Goal: Task Accomplishment & Management: Manage account settings

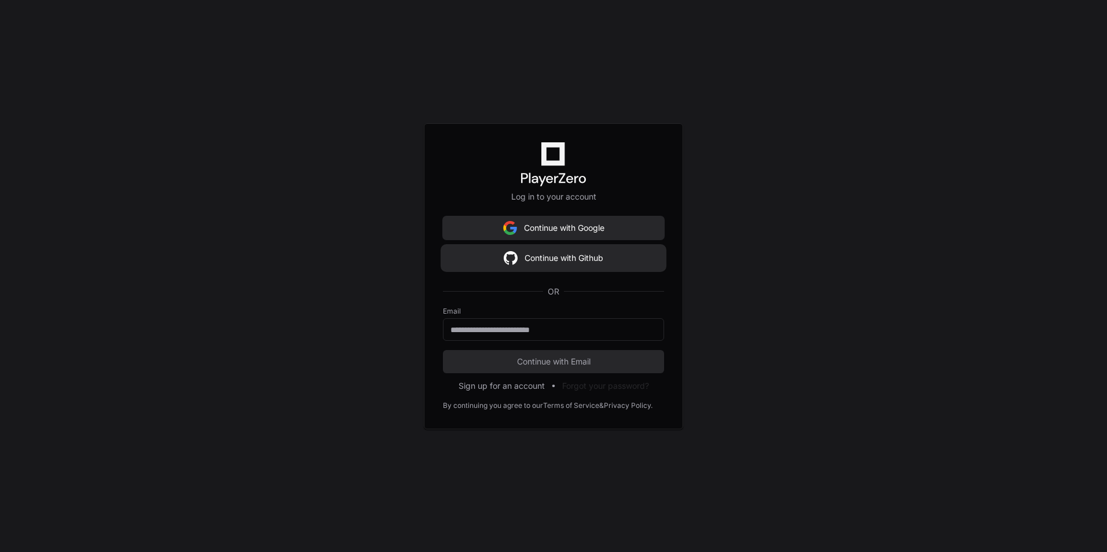
click at [533, 261] on button "Continue with Github" at bounding box center [553, 258] width 221 height 23
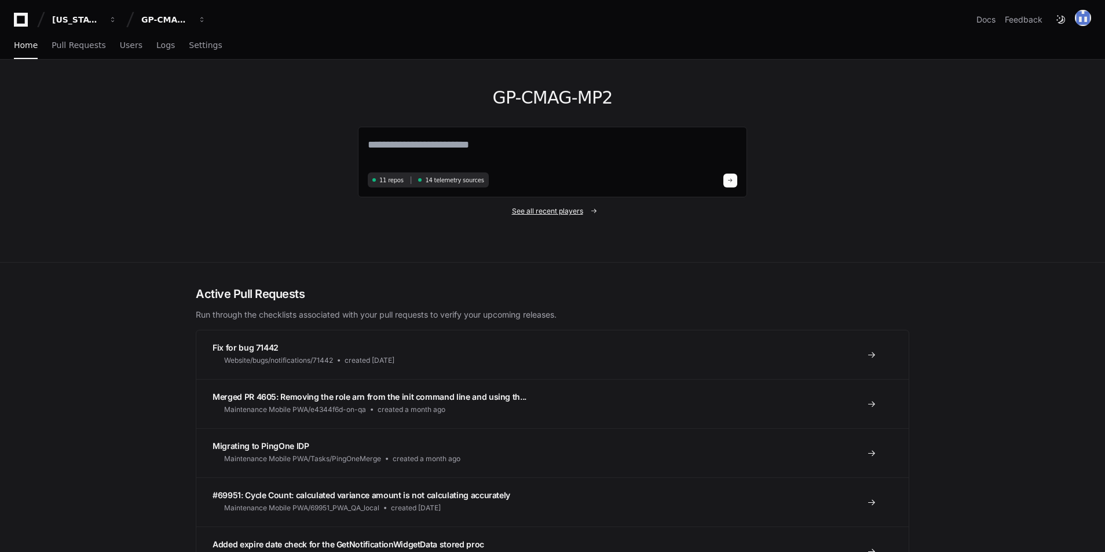
click at [545, 208] on span "See all recent players" at bounding box center [547, 211] width 71 height 9
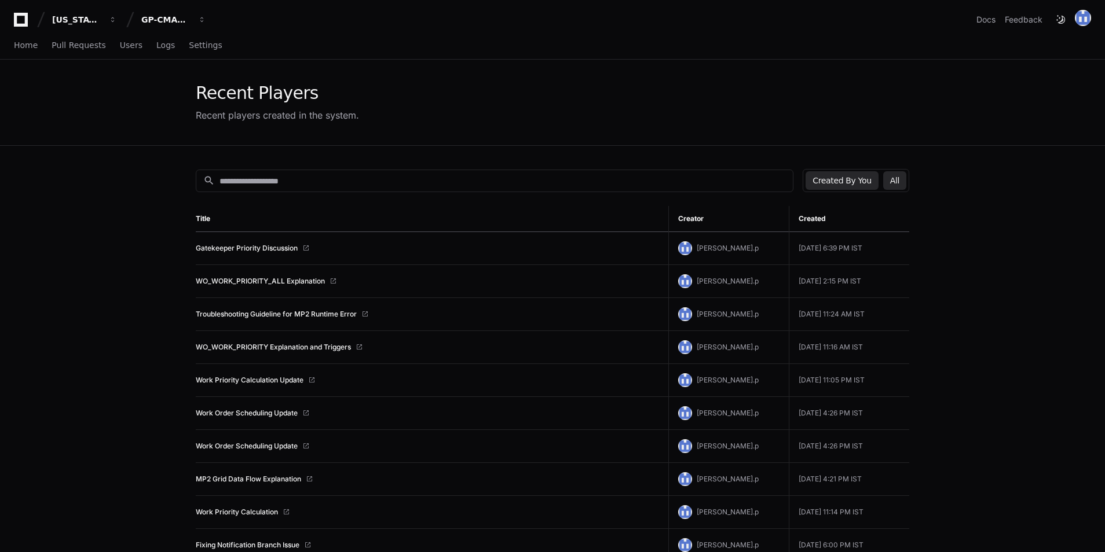
click at [900, 178] on button "All" at bounding box center [894, 180] width 23 height 19
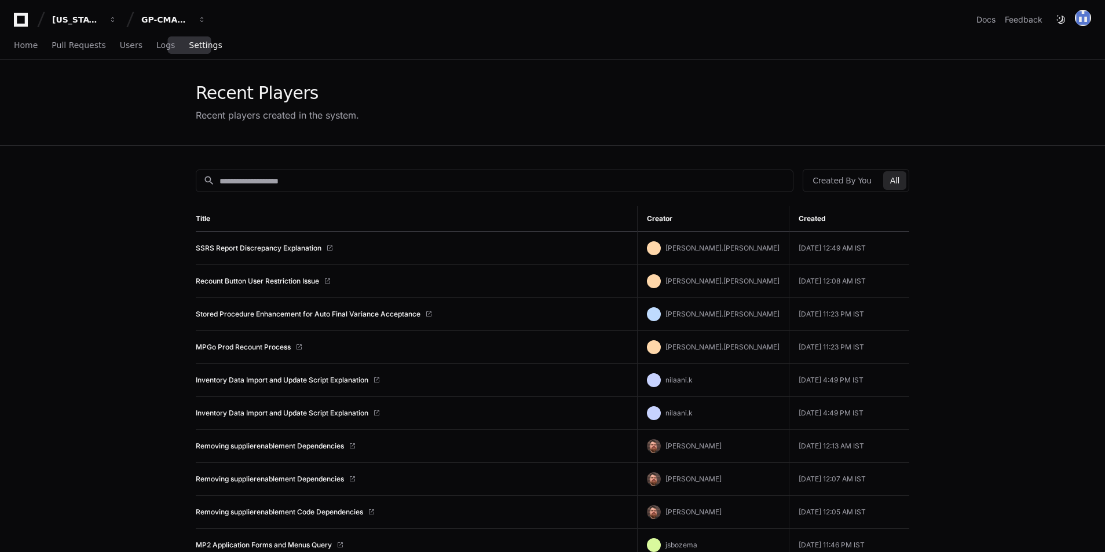
click at [189, 46] on span "Settings" at bounding box center [205, 45] width 33 height 7
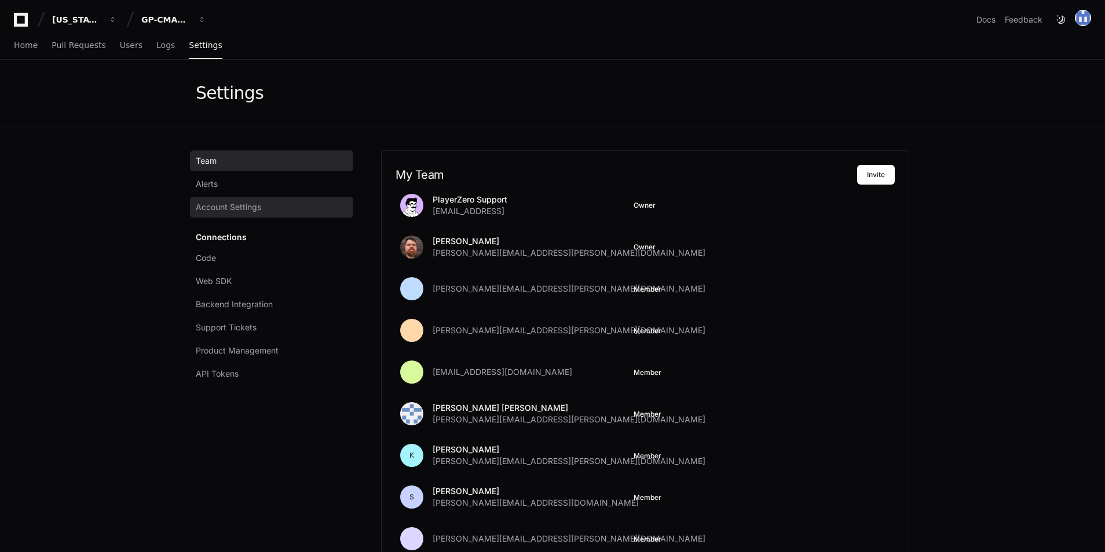
click at [226, 211] on span "Account Settings" at bounding box center [228, 207] width 65 height 12
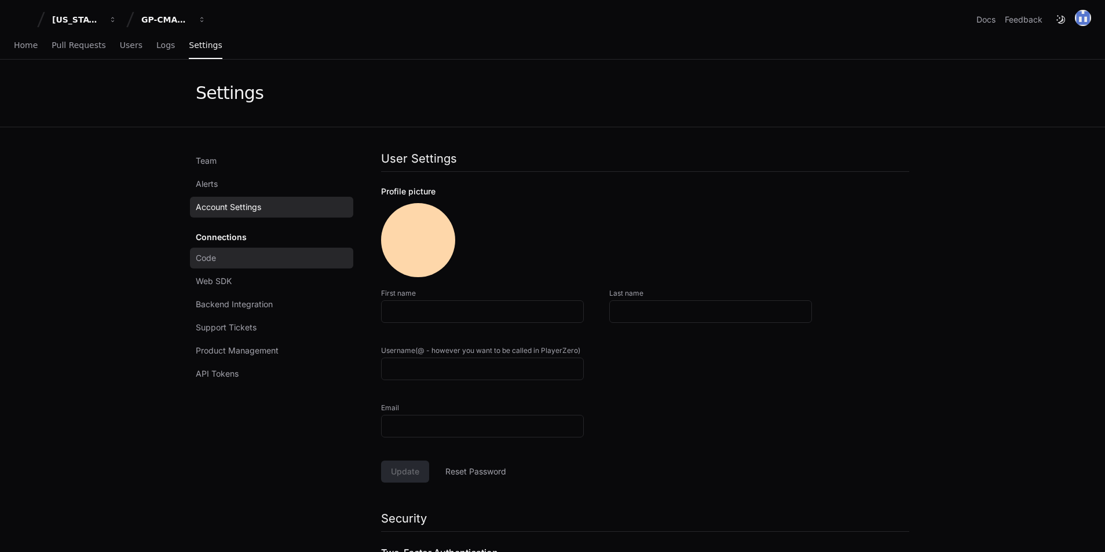
type input "*********"
type input "**********"
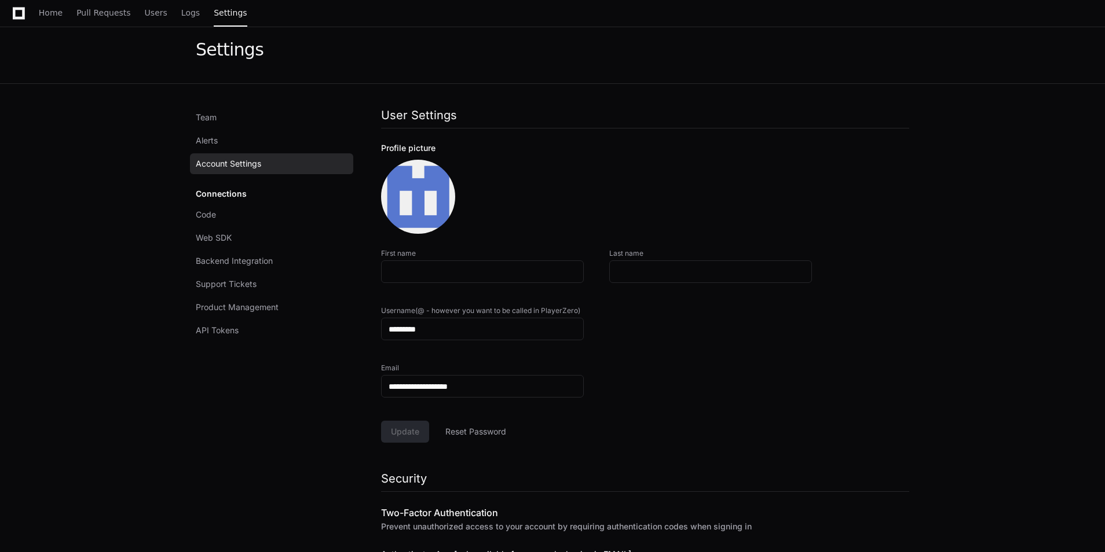
scroll to position [170, 0]
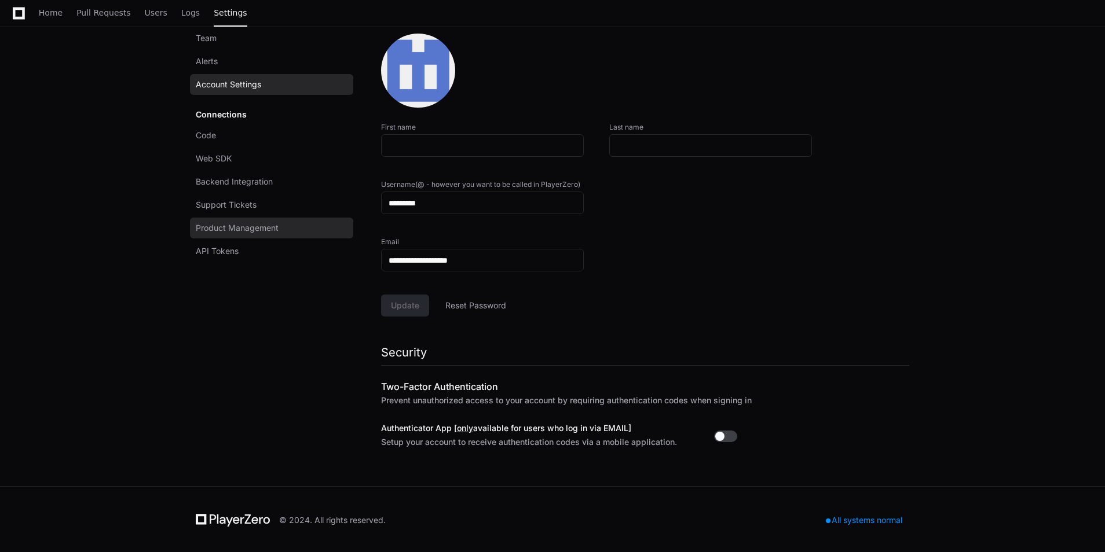
click at [239, 220] on link "Product Management" at bounding box center [271, 228] width 163 height 21
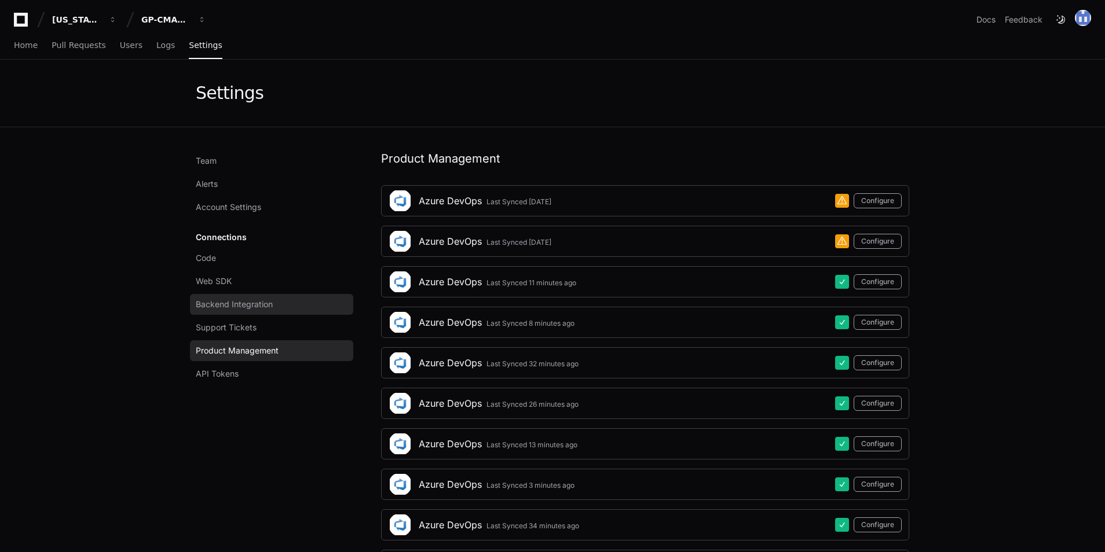
click at [277, 305] on link "Backend Integration" at bounding box center [271, 304] width 163 height 21
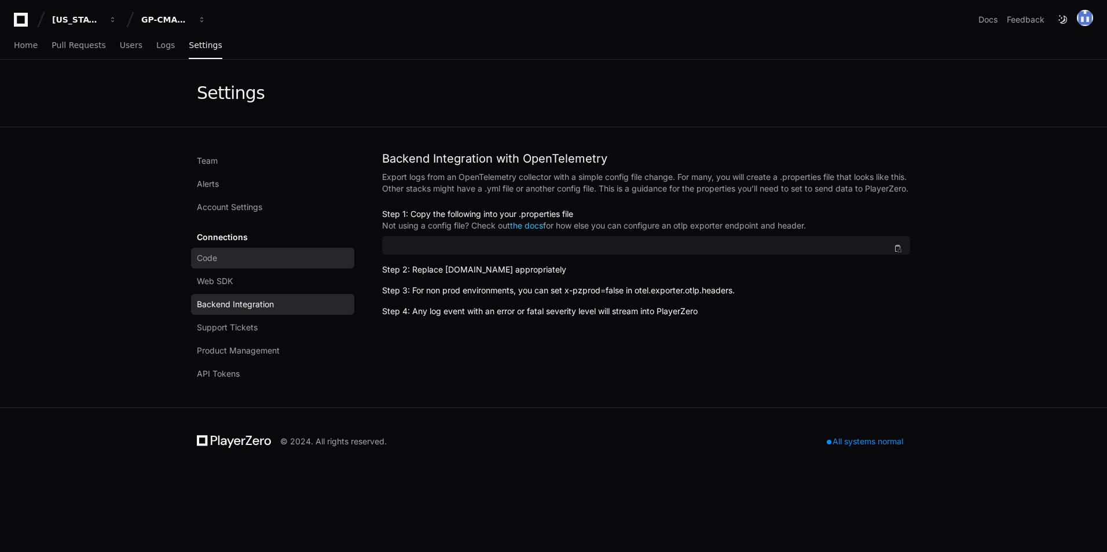
click at [264, 262] on link "Code" at bounding box center [272, 258] width 163 height 21
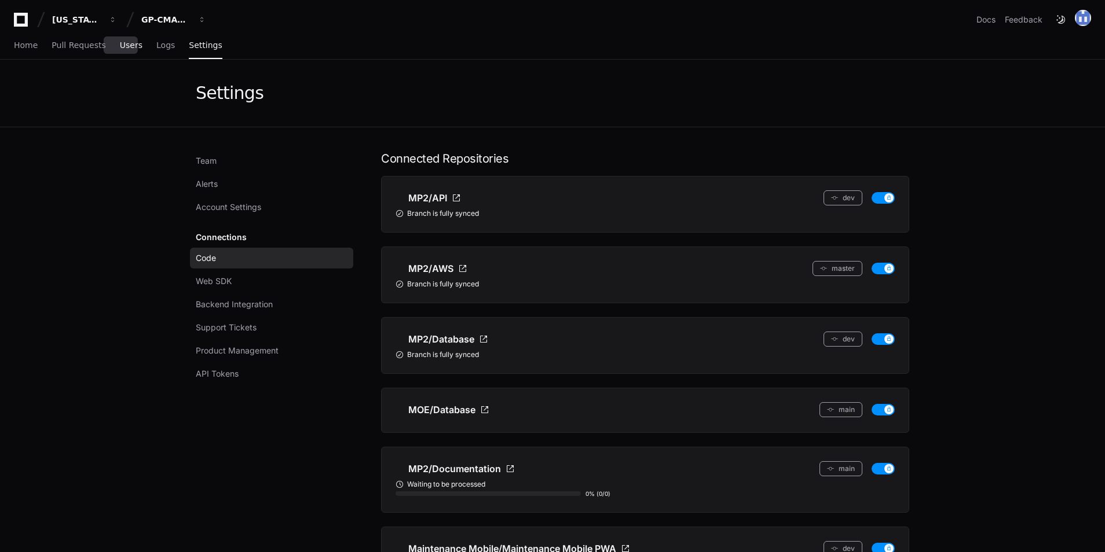
click at [127, 51] on link "Users" at bounding box center [131, 45] width 23 height 27
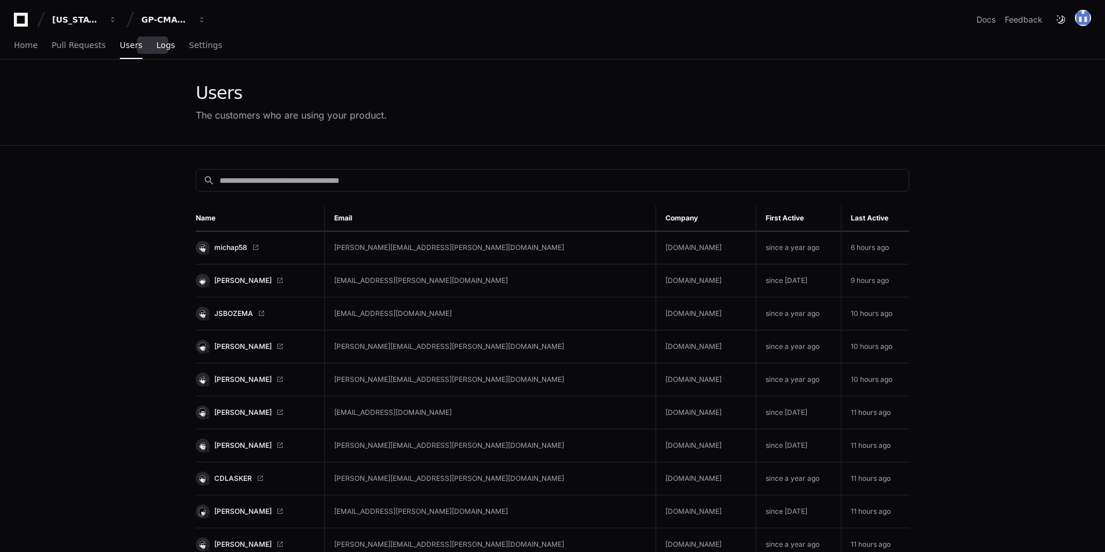
click at [156, 49] on span "Logs" at bounding box center [165, 45] width 19 height 7
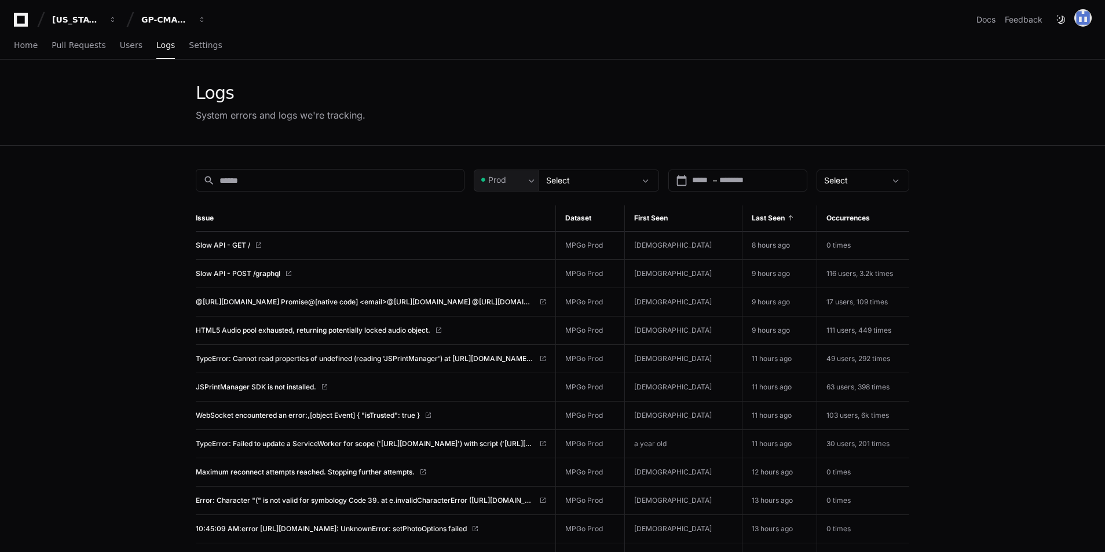
click at [1091, 19] on img at bounding box center [1083, 18] width 16 height 16
click at [1016, 130] on link "User Settings" at bounding box center [1036, 139] width 72 height 19
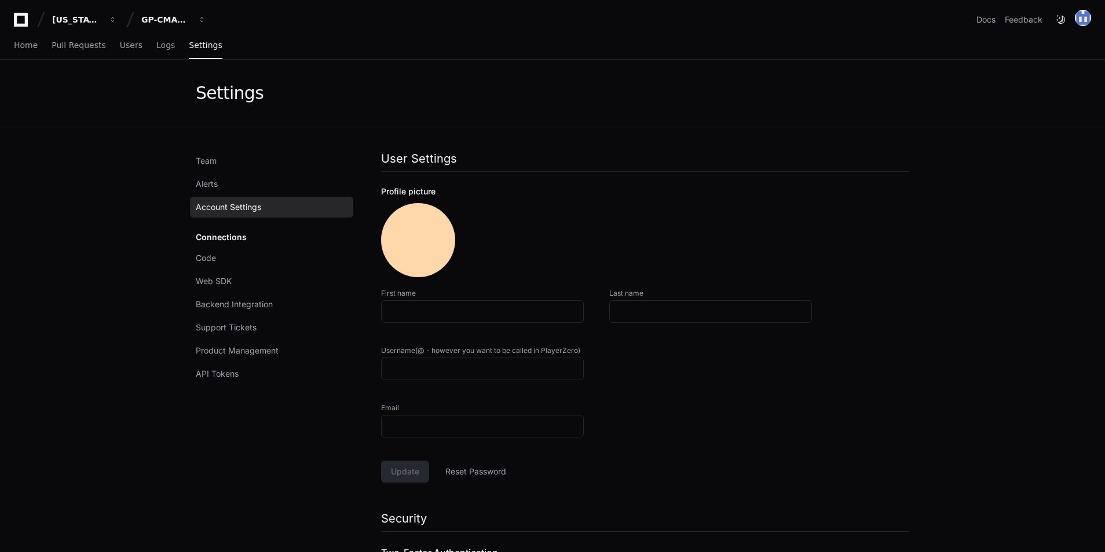
type input "*********"
type input "**********"
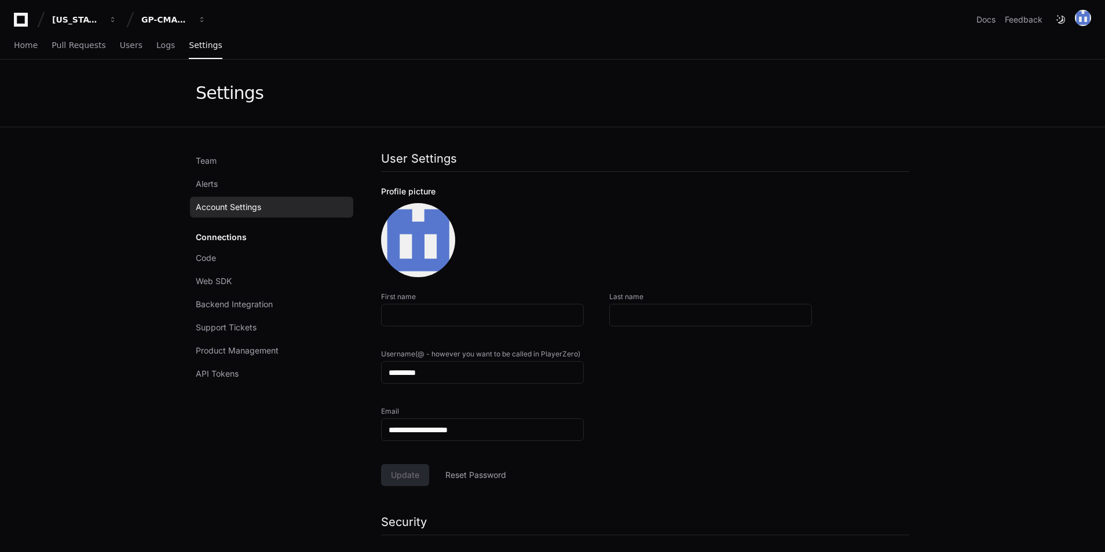
click at [217, 239] on div "Connections Code Web SDK Backend Integration Support Tickets Product Management…" at bounding box center [271, 305] width 163 height 157
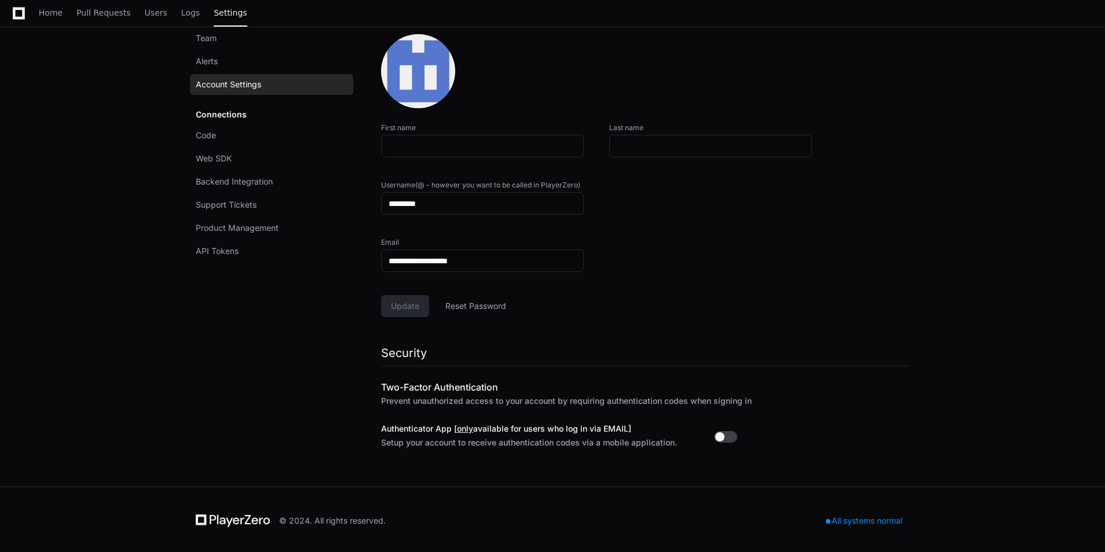
scroll to position [170, 0]
click at [222, 116] on div "Connections Code Web SDK Backend Integration Support Tickets Product Management…" at bounding box center [271, 182] width 163 height 157
click at [202, 138] on span "Code" at bounding box center [206, 136] width 20 height 12
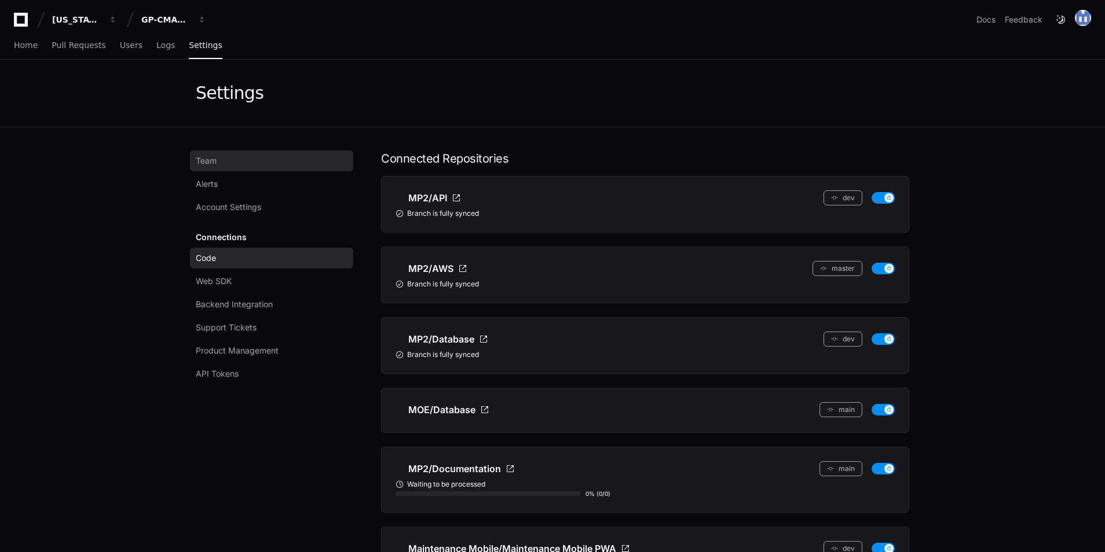
click at [229, 161] on link "Team" at bounding box center [271, 161] width 163 height 21
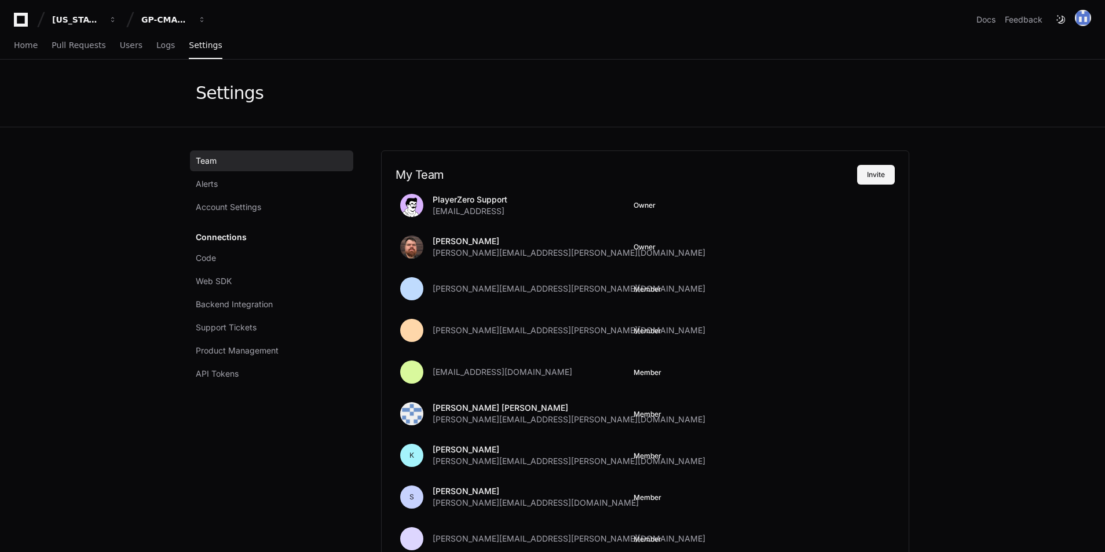
click at [883, 179] on button "Invite" at bounding box center [876, 175] width 38 height 20
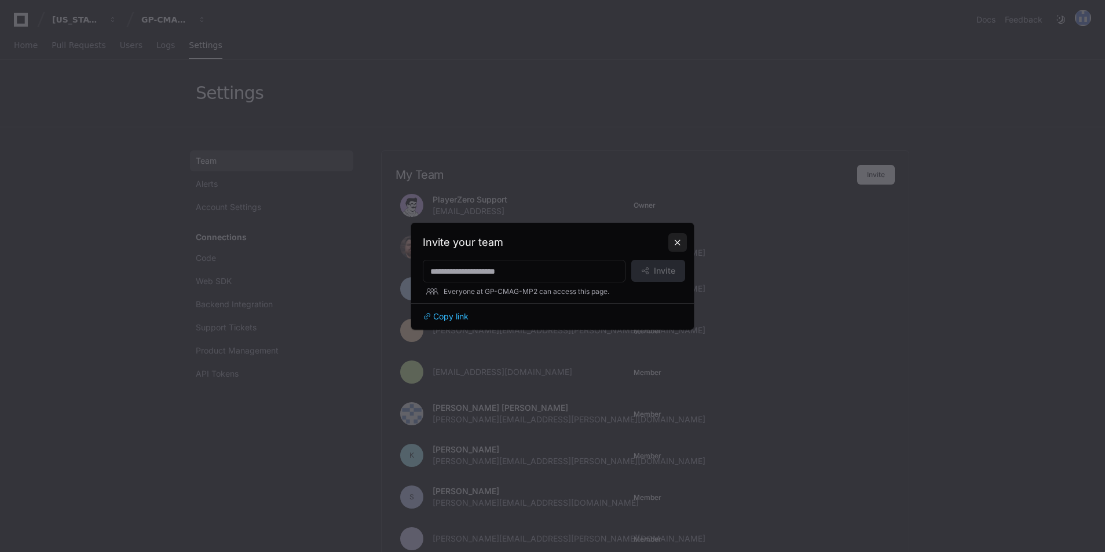
click at [677, 247] on button at bounding box center [677, 242] width 19 height 19
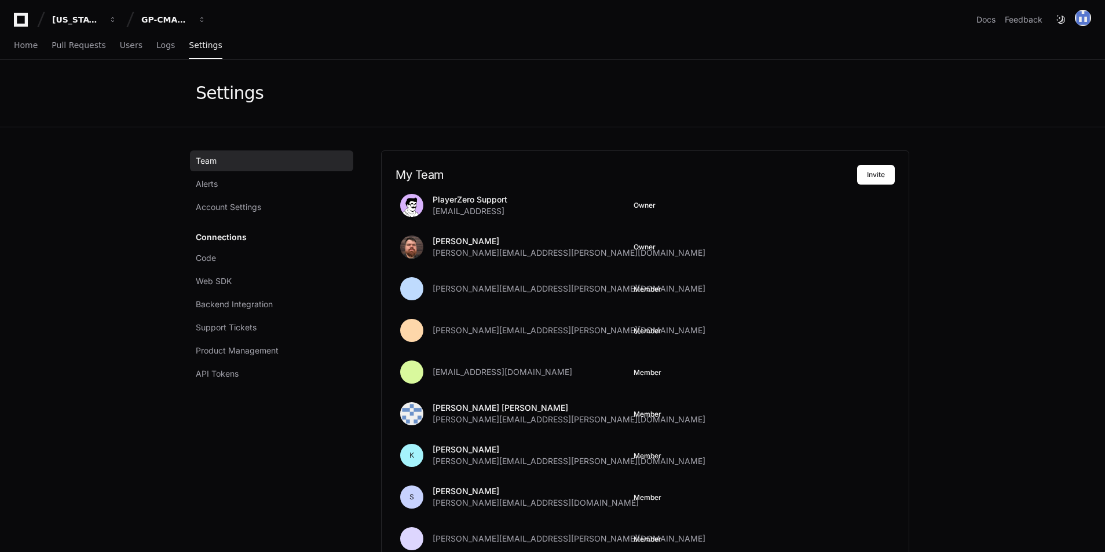
click at [6, 46] on div "Home Pull Requests Users Logs Settings" at bounding box center [552, 45] width 1105 height 27
click at [36, 53] on div "Home Pull Requests Users Logs Settings" at bounding box center [118, 45] width 208 height 27
click at [34, 52] on link "Home" at bounding box center [26, 45] width 24 height 27
